Goal: Task Accomplishment & Management: Manage account settings

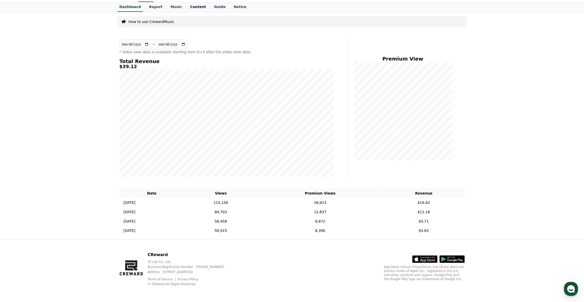
click at [191, 6] on link "Content" at bounding box center [198, 7] width 24 height 10
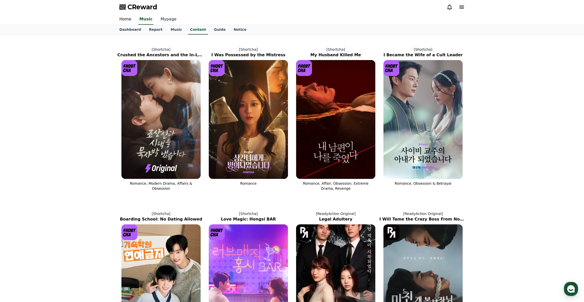
click at [165, 20] on link "Mypage" at bounding box center [169, 19] width 24 height 11
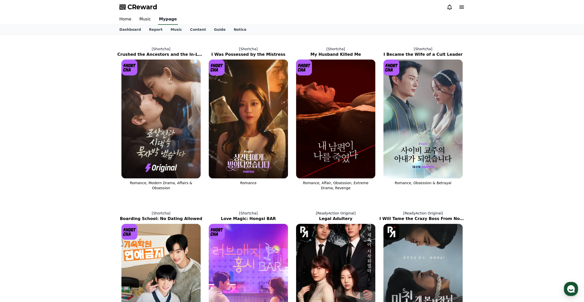
select select "**********"
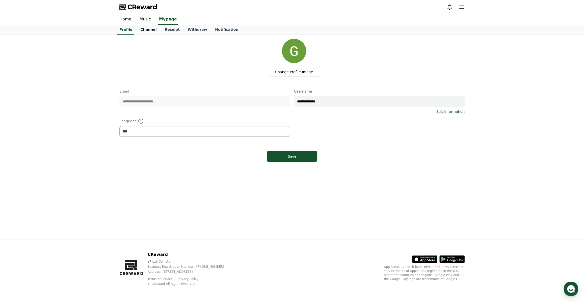
click at [151, 28] on link "Channel" at bounding box center [148, 30] width 24 height 10
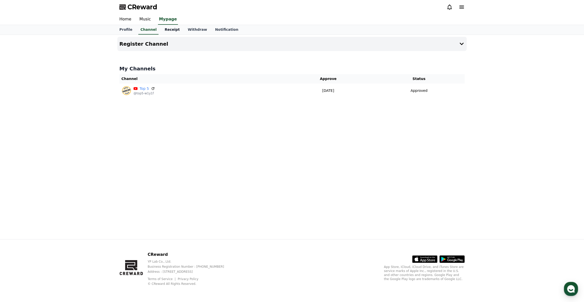
click at [166, 29] on link "Receipt" at bounding box center [172, 30] width 23 height 10
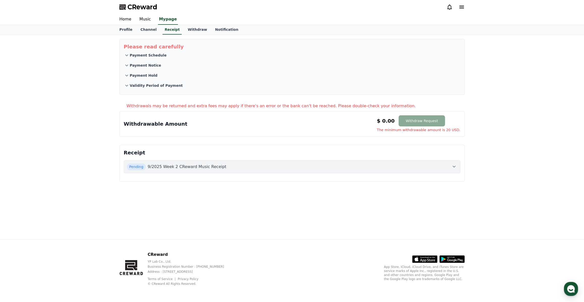
click at [455, 167] on icon at bounding box center [454, 167] width 6 height 6
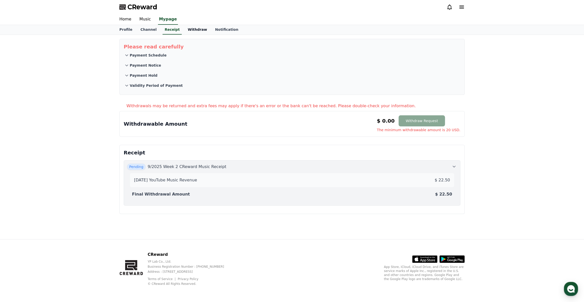
click at [184, 28] on link "Withdraw" at bounding box center [197, 30] width 27 height 10
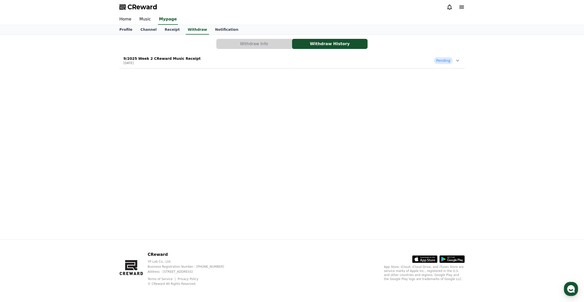
click at [454, 59] on div "Pending" at bounding box center [447, 60] width 27 height 7
click at [132, 138] on link "View Details" at bounding box center [146, 137] width 46 height 5
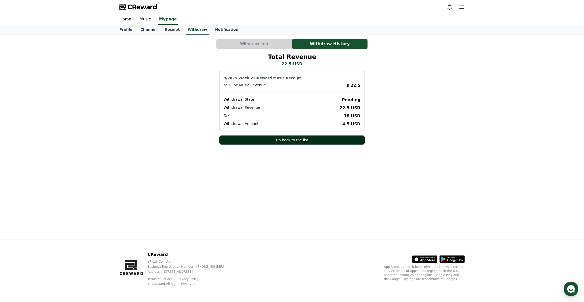
click at [260, 137] on button "Go back to the list" at bounding box center [291, 140] width 145 height 9
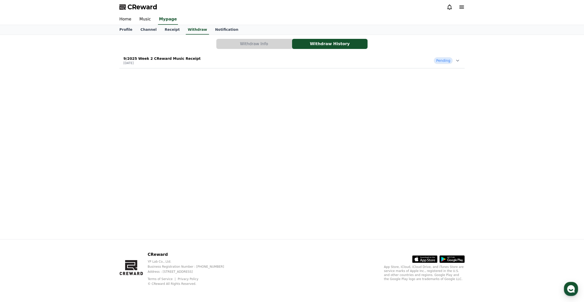
click at [239, 46] on button "Withdraw Info" at bounding box center [253, 44] width 75 height 10
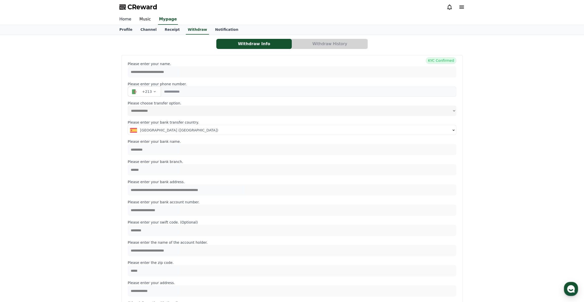
click at [125, 18] on link "Home" at bounding box center [125, 19] width 20 height 11
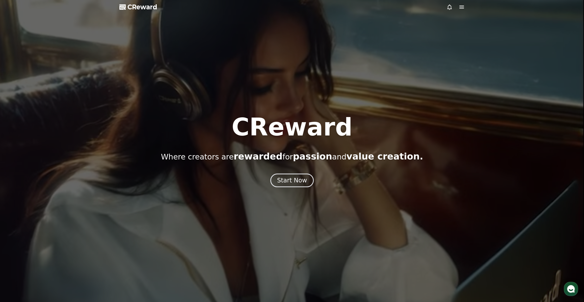
click at [285, 169] on div "CReward Where creators are rewarded for passion and value creation. Start Now" at bounding box center [292, 151] width 584 height 72
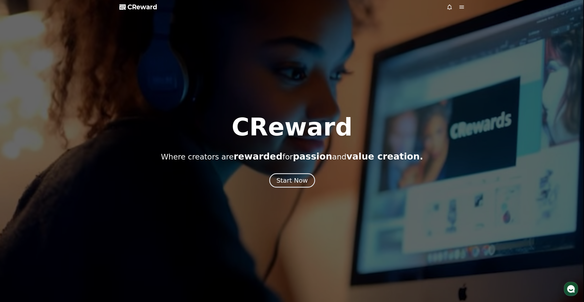
click at [286, 178] on div "Start Now" at bounding box center [291, 180] width 31 height 9
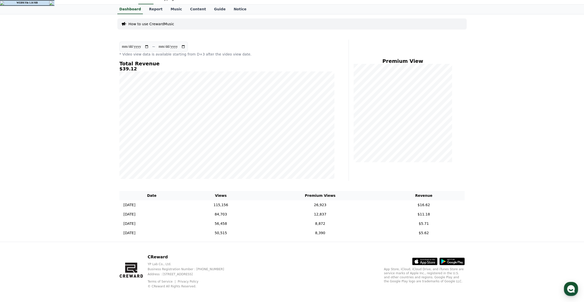
scroll to position [23, 0]
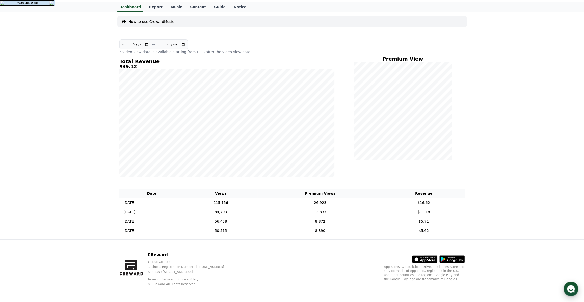
click at [568, 286] on icon "button" at bounding box center [571, 289] width 9 height 9
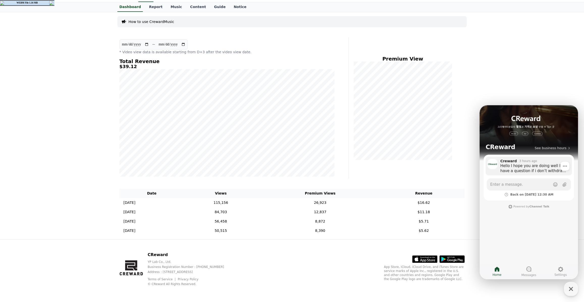
click at [524, 166] on div "Hello I hope you are doing well I have a question if i don’t withdraw my money …" at bounding box center [534, 168] width 68 height 10
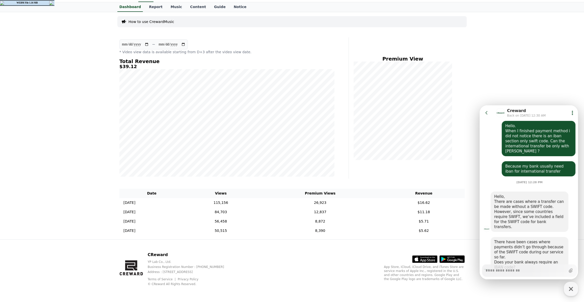
scroll to position [579, 0]
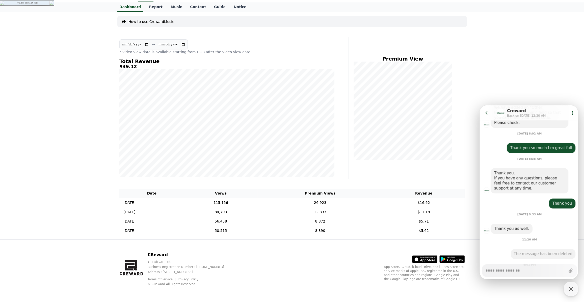
type textarea "*"
click at [478, 98] on div "**********" at bounding box center [292, 125] width 584 height 227
click at [491, 112] on button "Go to previous page" at bounding box center [488, 113] width 13 height 10
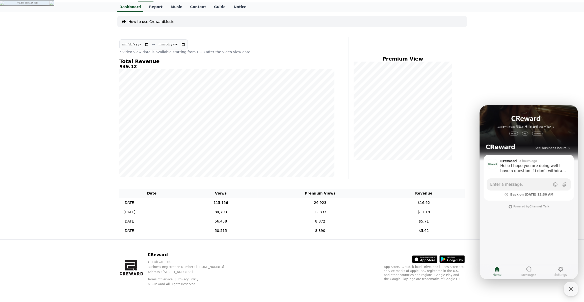
click at [484, 77] on div "**********" at bounding box center [292, 125] width 584 height 227
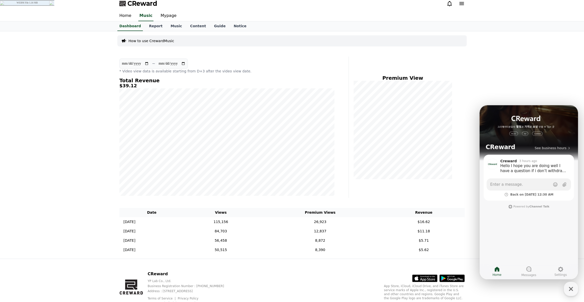
scroll to position [0, 0]
